Goal: Transaction & Acquisition: Purchase product/service

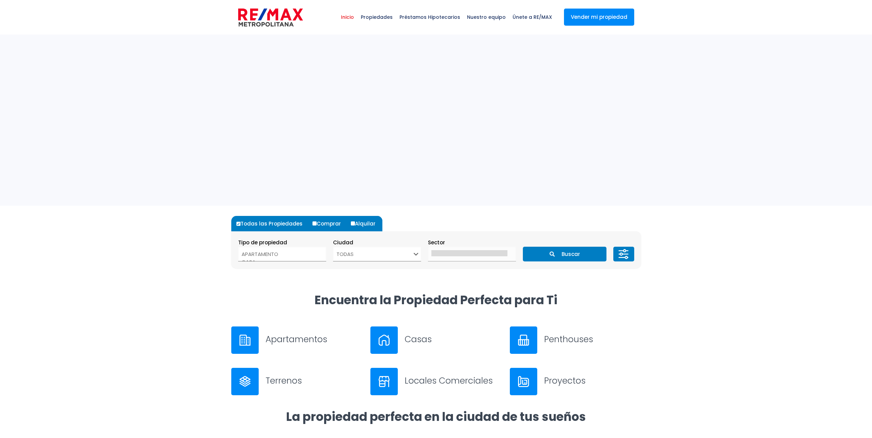
select select
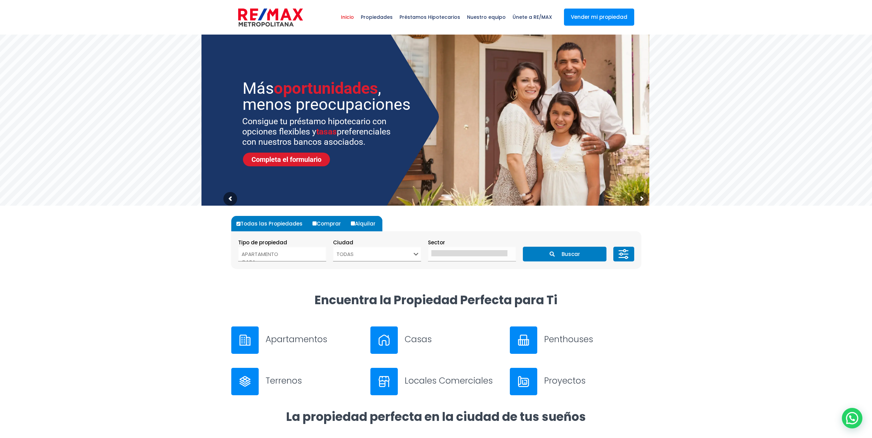
select select "1"
click at [552, 253] on icon "submit" at bounding box center [551, 254] width 5 height 5
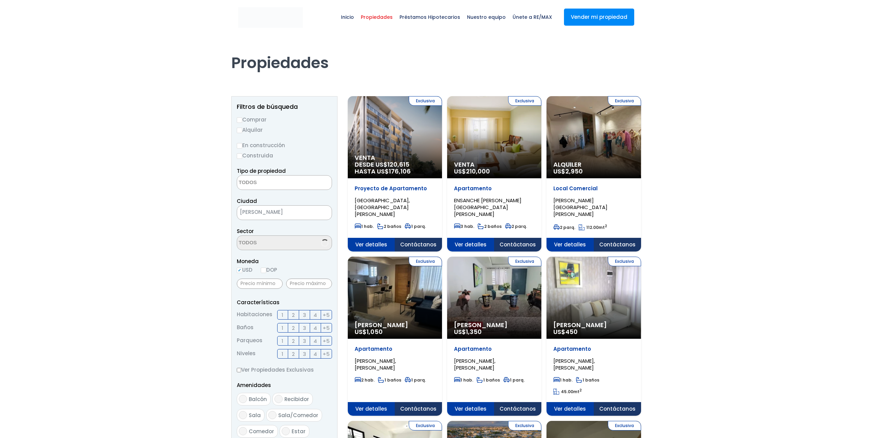
select select
select select "DO"
click at [255, 122] on label "Comprar" at bounding box center [284, 119] width 95 height 9
click at [242, 122] on input "Comprar" at bounding box center [239, 119] width 5 height 5
radio input "true"
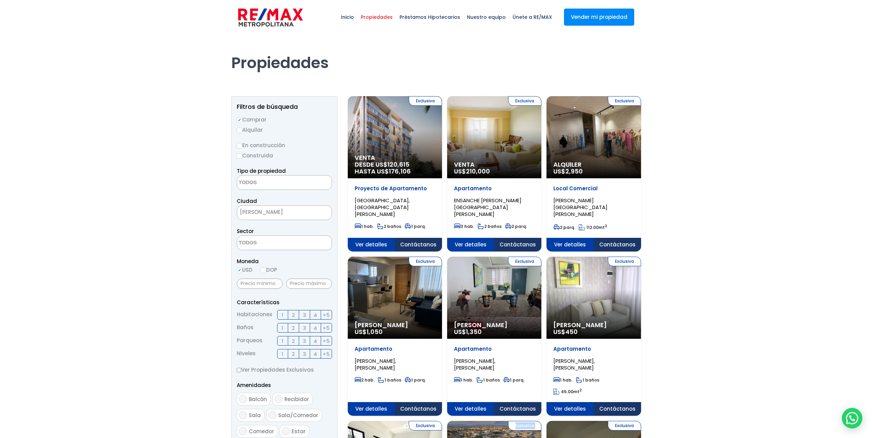
click at [277, 19] on img at bounding box center [270, 17] width 65 height 21
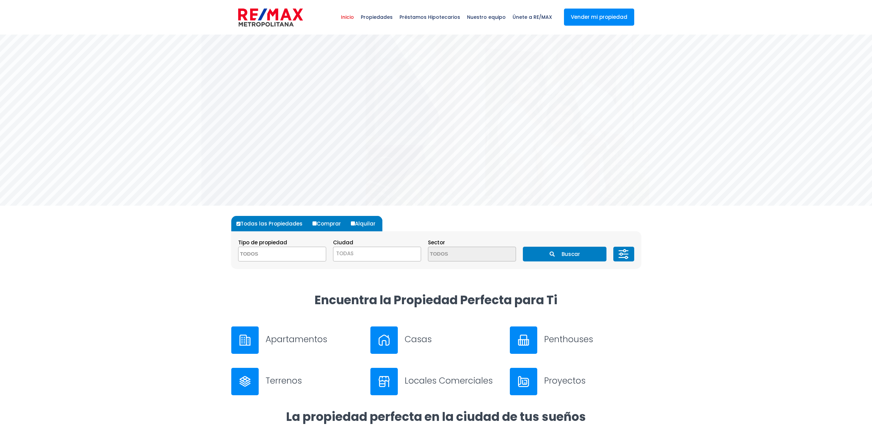
select select
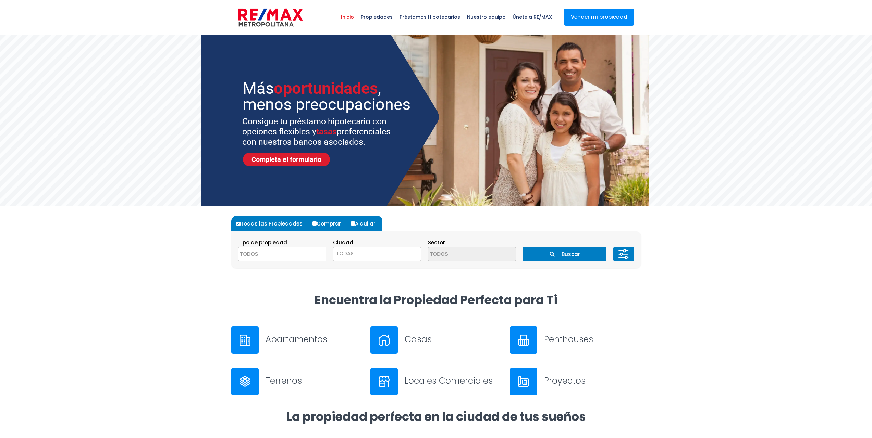
click at [401, 252] on span "TODAS" at bounding box center [376, 254] width 87 height 10
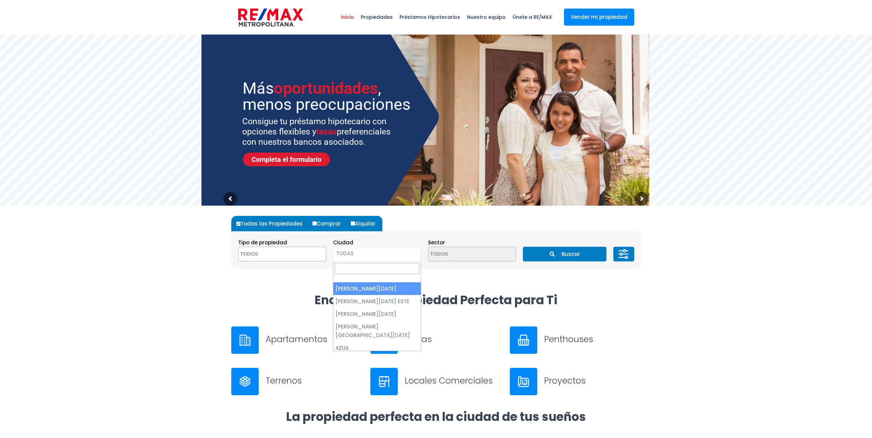
select select "1"
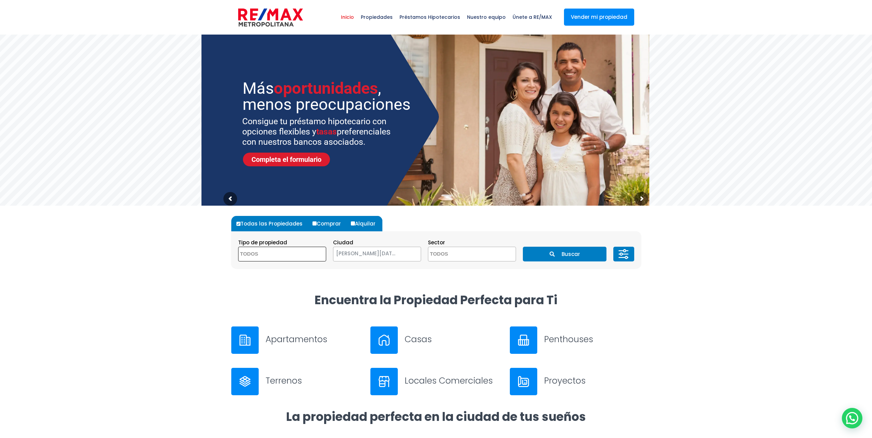
click at [307, 256] on span at bounding box center [282, 254] width 88 height 15
click at [292, 250] on textarea "Search" at bounding box center [271, 254] width 66 height 15
click at [314, 223] on input "Comprar" at bounding box center [314, 224] width 4 height 4
radio input "true"
click at [574, 258] on button "Buscar" at bounding box center [565, 254] width 84 height 15
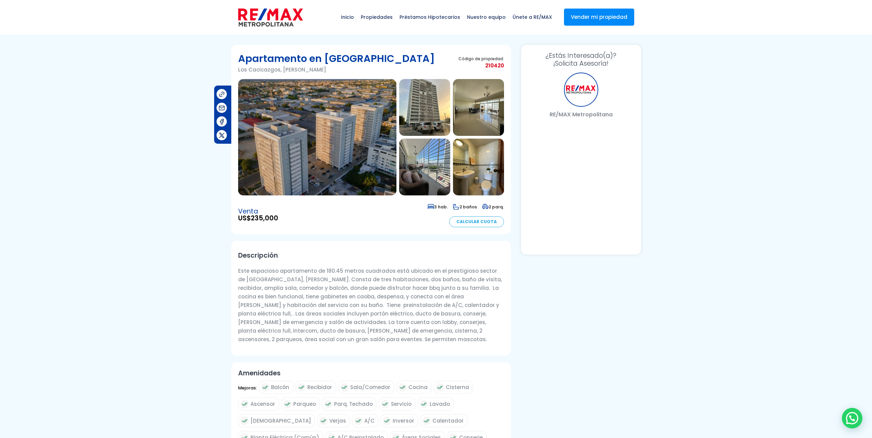
select select "DO"
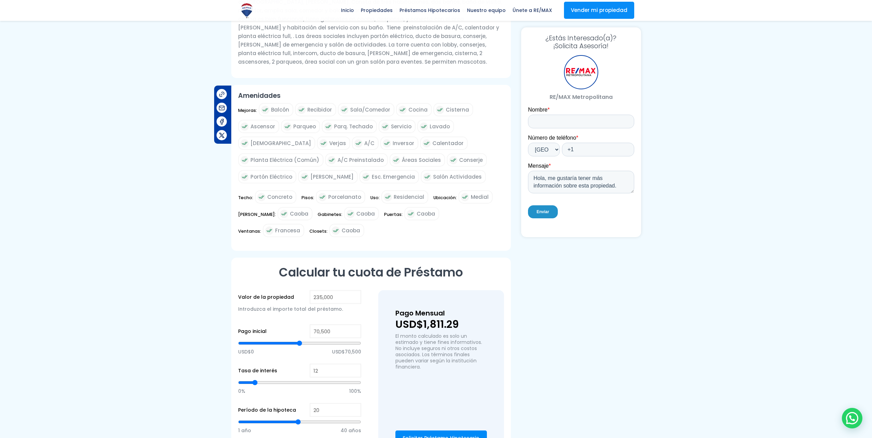
scroll to position [341, 0]
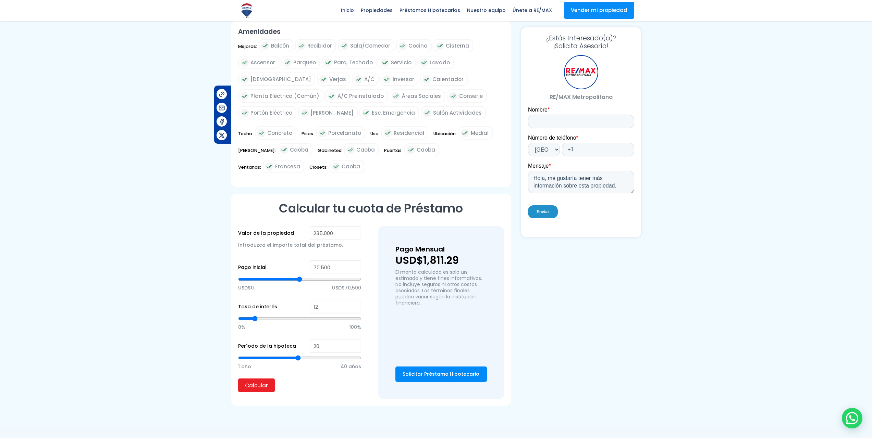
type input "14"
type input "15"
type input "16"
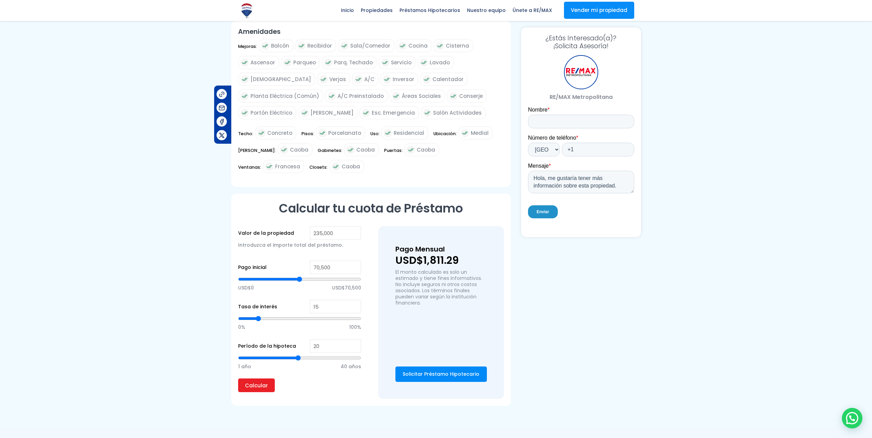
type input "16"
type input "15"
click at [259, 318] on input "range" at bounding box center [299, 318] width 123 height 7
click at [263, 383] on input "Calcular" at bounding box center [256, 386] width 37 height 14
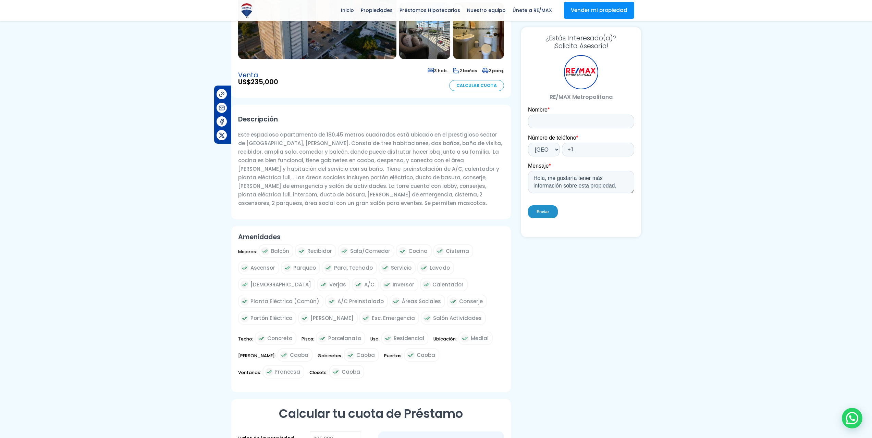
scroll to position [0, 0]
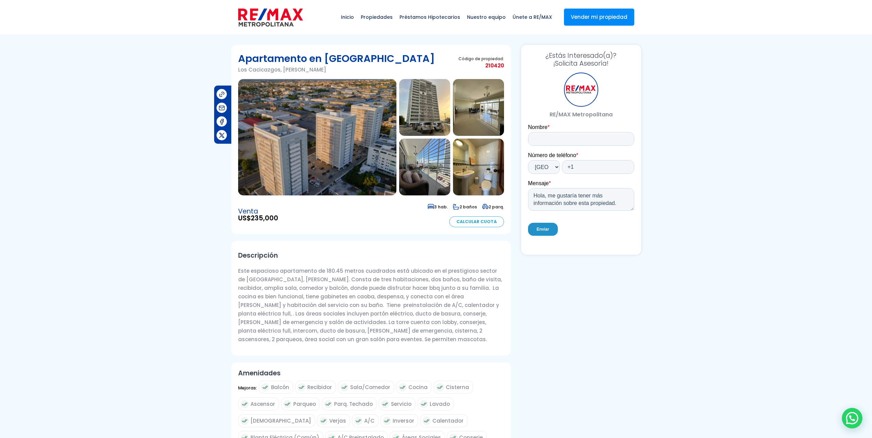
click at [422, 124] on img at bounding box center [424, 107] width 51 height 57
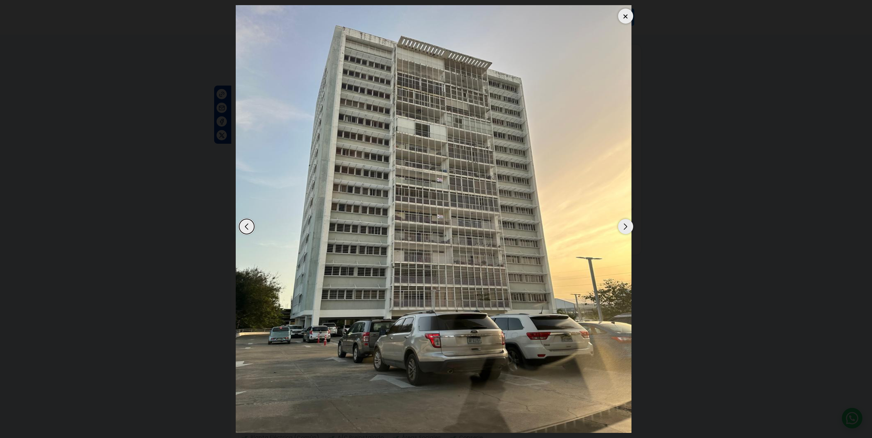
click at [618, 234] on div "Next slide" at bounding box center [625, 226] width 15 height 15
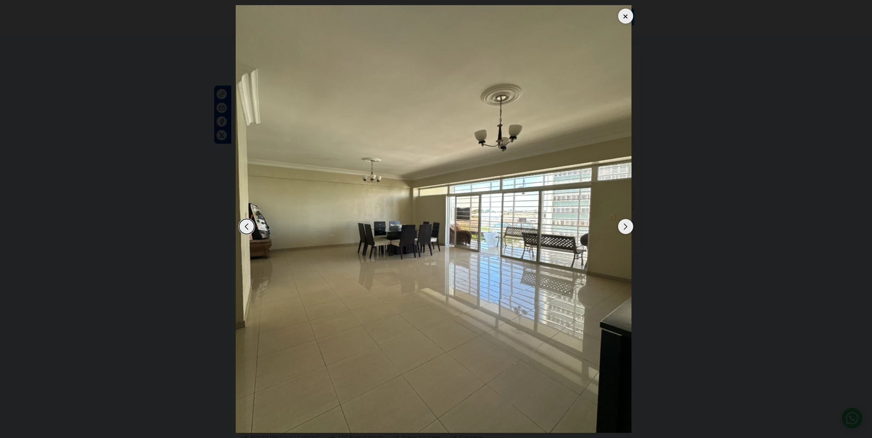
click at [618, 234] on div "Next slide" at bounding box center [625, 226] width 15 height 15
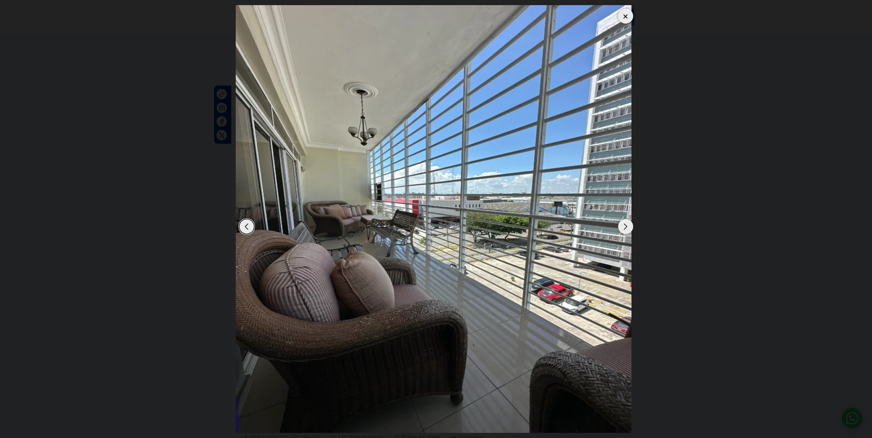
click at [618, 234] on div "Next slide" at bounding box center [625, 226] width 15 height 15
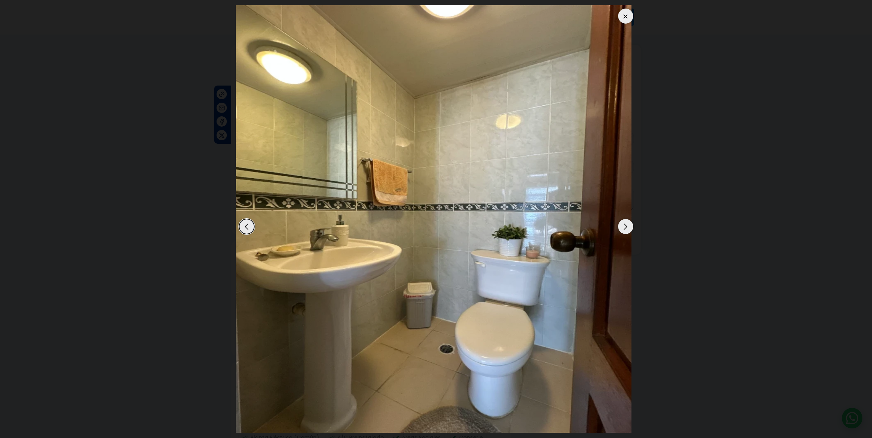
click at [618, 234] on div "Next slide" at bounding box center [625, 226] width 15 height 15
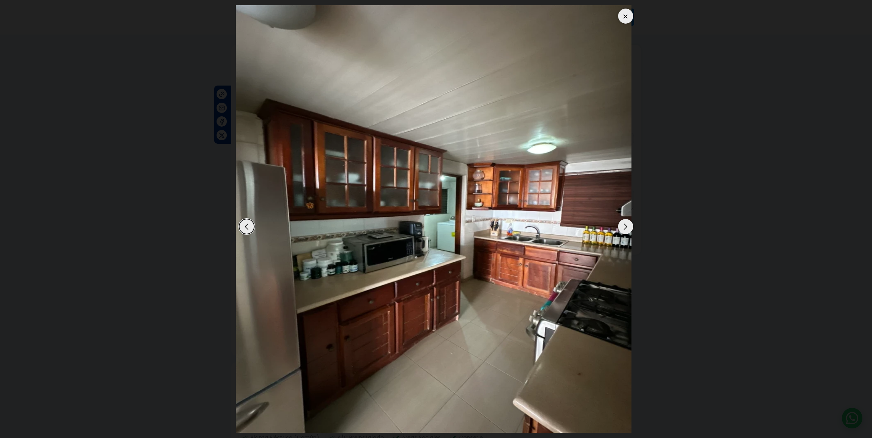
click at [641, 153] on dialog at bounding box center [435, 219] width 411 height 438
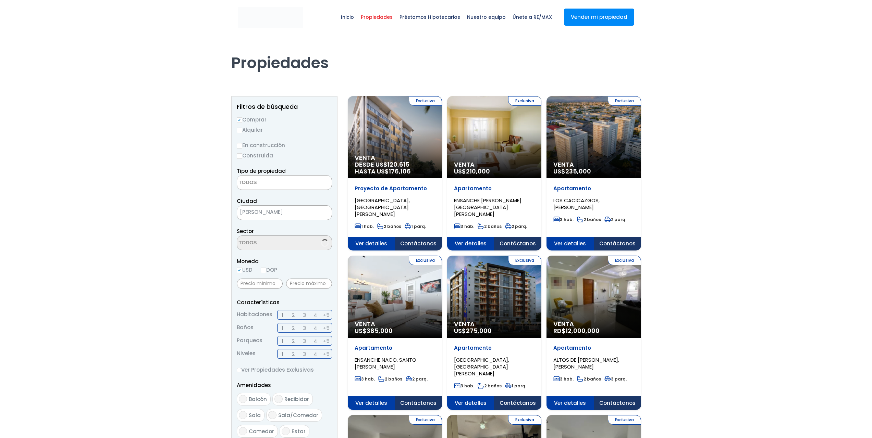
select select
select select "DO"
click at [282, 17] on img at bounding box center [270, 17] width 65 height 21
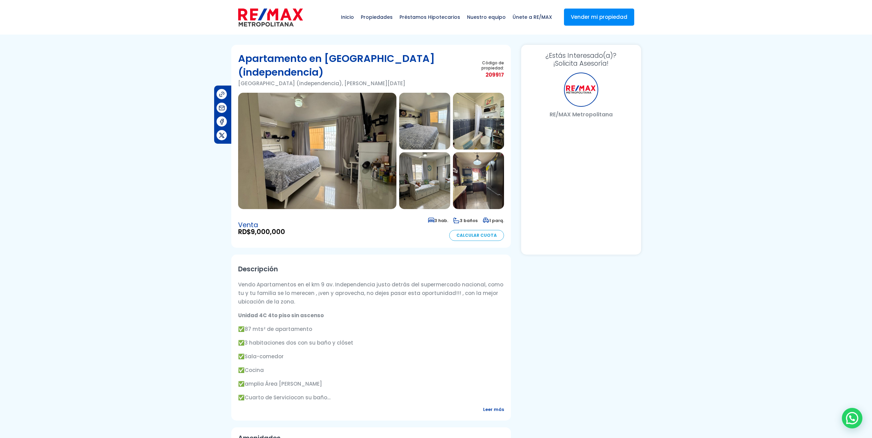
select select "DO"
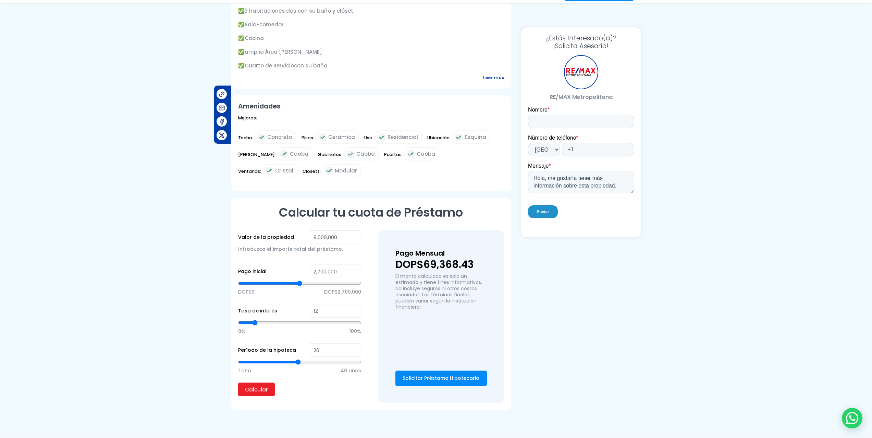
scroll to position [432, 0]
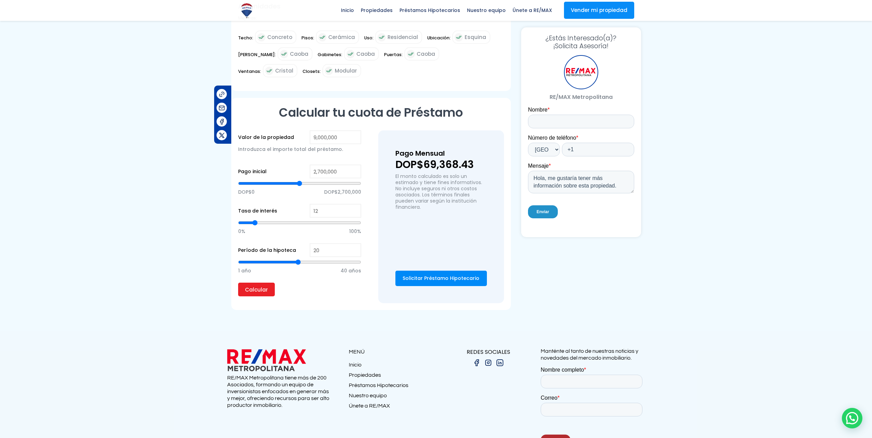
type input "13"
type input "12"
type input "11"
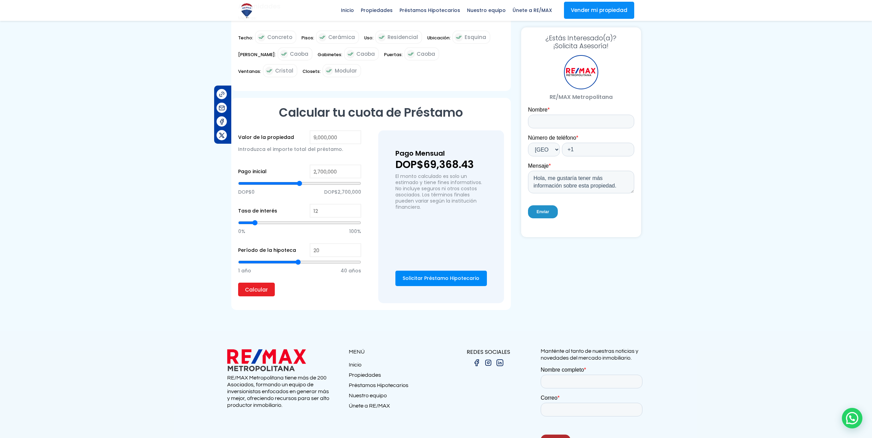
type input "11"
type input "10"
type input "9"
drag, startPoint x: 256, startPoint y: 227, endPoint x: 252, endPoint y: 228, distance: 4.1
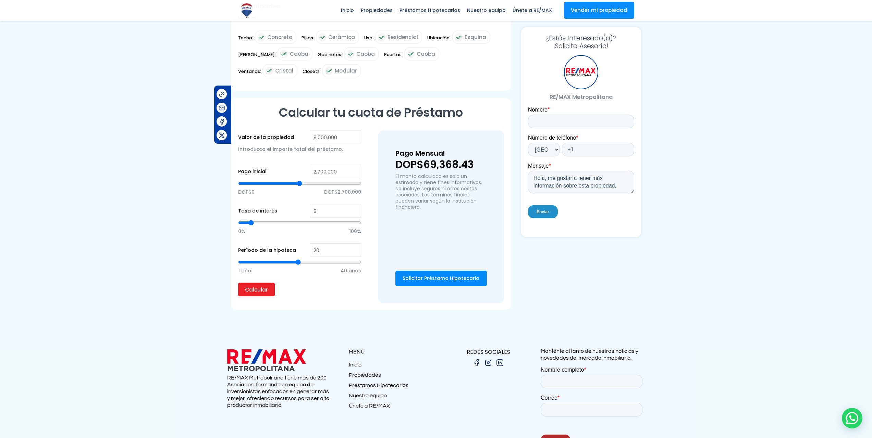
type input "9"
click at [252, 226] on input "range" at bounding box center [299, 223] width 123 height 7
click at [258, 292] on input "Calcular" at bounding box center [256, 290] width 37 height 14
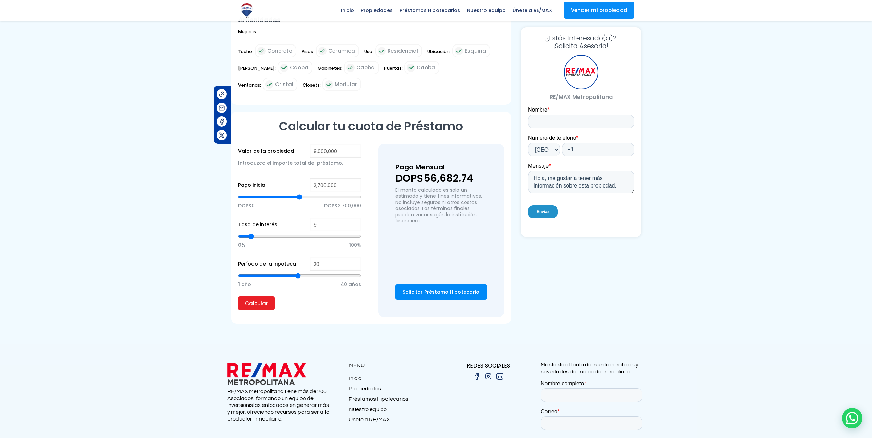
scroll to position [0, 0]
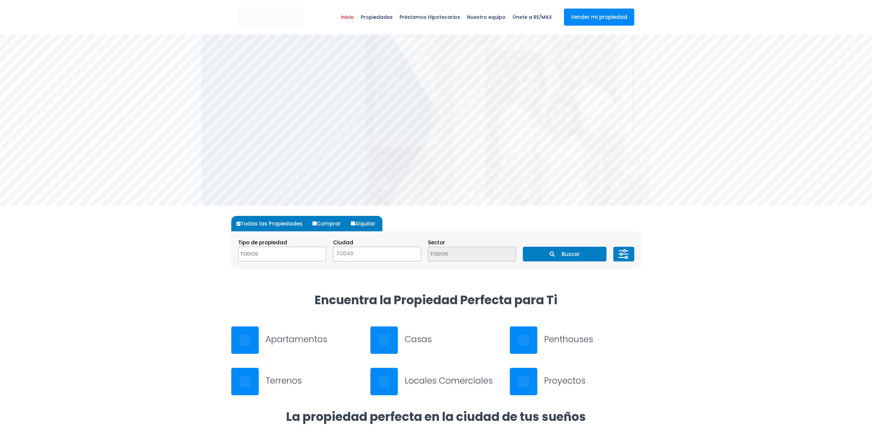
select select
